Goal: Navigation & Orientation: Find specific page/section

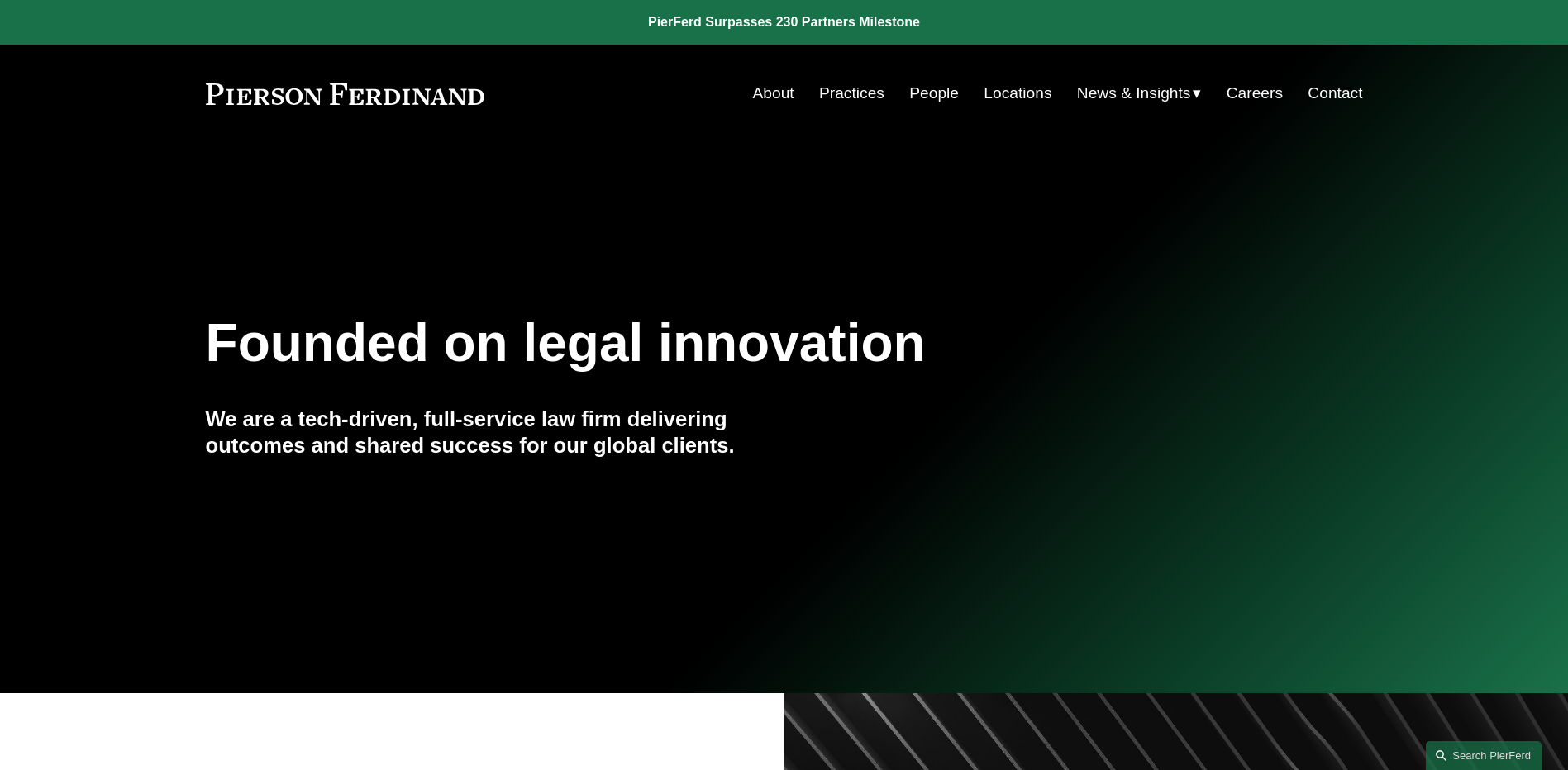
drag, startPoint x: 1174, startPoint y: 92, endPoint x: 1174, endPoint y: 108, distance: 16.0
click at [1174, 92] on span "News & Insights" at bounding box center [1134, 93] width 114 height 29
click at [0, 0] on span "News" at bounding box center [0, 0] width 0 height 0
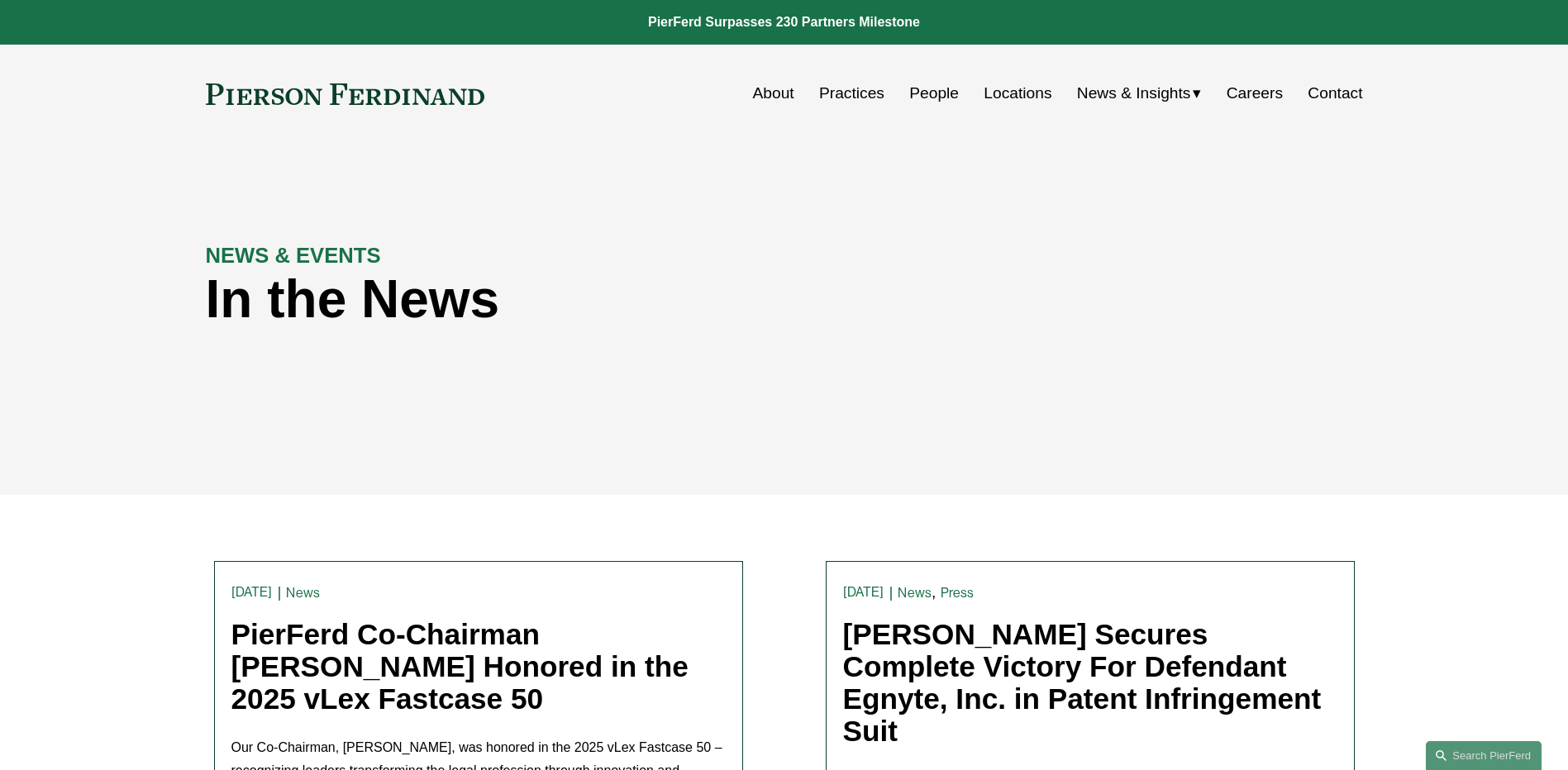
click at [900, 92] on nav "About Practices People Locations News & Insights News Insights Blogs Careers Co…" at bounding box center [1057, 93] width 610 height 32
click at [929, 99] on link "People" at bounding box center [934, 93] width 49 height 32
